Goal: Task Accomplishment & Management: Manage account settings

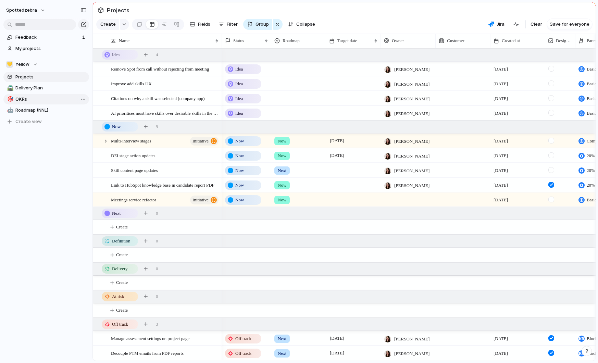
drag, startPoint x: 23, startPoint y: 151, endPoint x: 29, endPoint y: 100, distance: 51.7
click at [23, 151] on div "Feedback 1 My projects 💛 Yellow Projects 🛣️ Delivery Plan 🎯 OKRs 🤖 Roadmap (NNL…" at bounding box center [46, 91] width 92 height 182
click at [36, 39] on span "Feedback" at bounding box center [47, 37] width 65 height 7
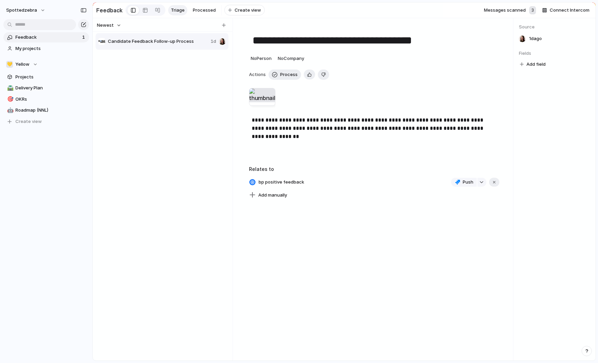
click at [75, 170] on div "Feedback 1 My projects 💛 Yellow Projects 🛣️ Delivery Plan 🎯 OKRs 🤖 Roadmap (NNL…" at bounding box center [46, 91] width 92 height 182
